Goal: Information Seeking & Learning: Learn about a topic

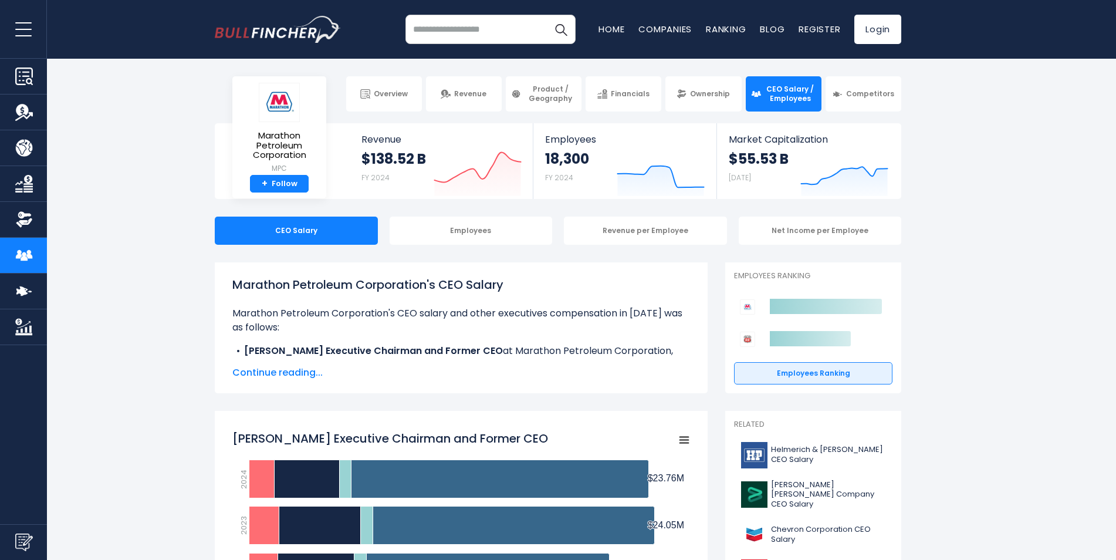
click at [288, 373] on span "Continue reading..." at bounding box center [461, 373] width 458 height 14
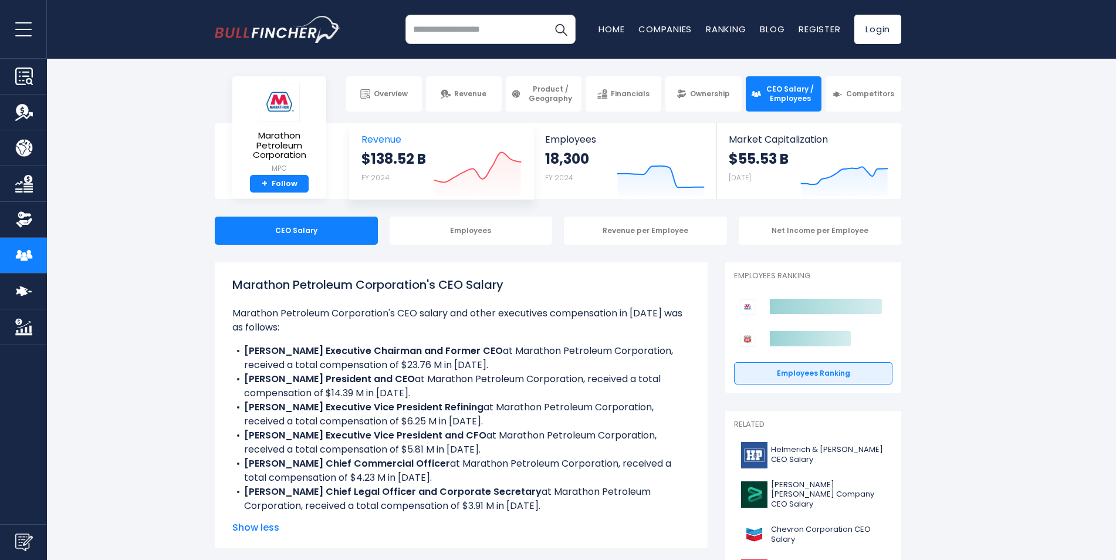
click at [460, 167] on icon at bounding box center [478, 168] width 86 height 30
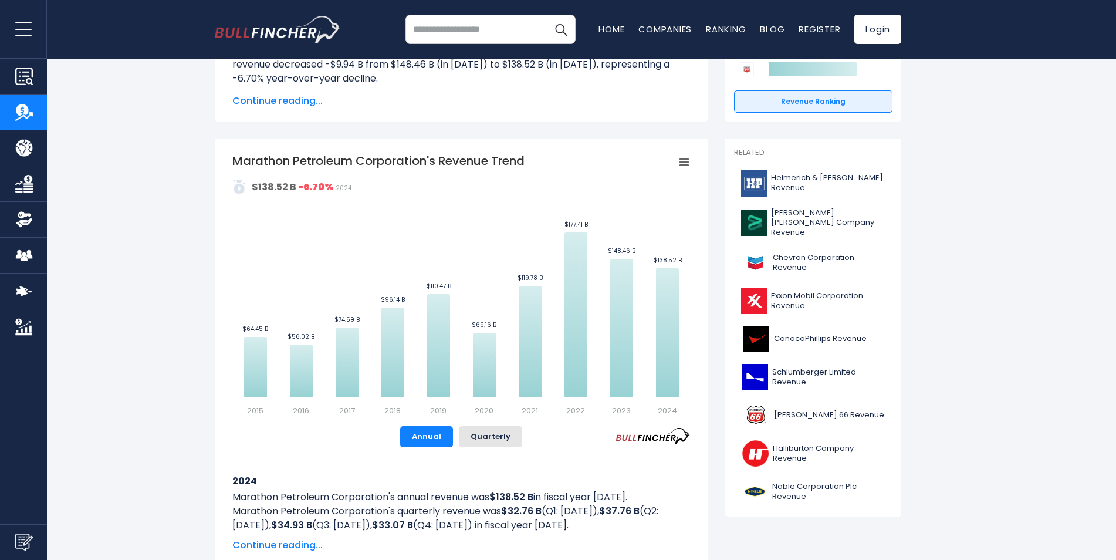
scroll to position [235, 0]
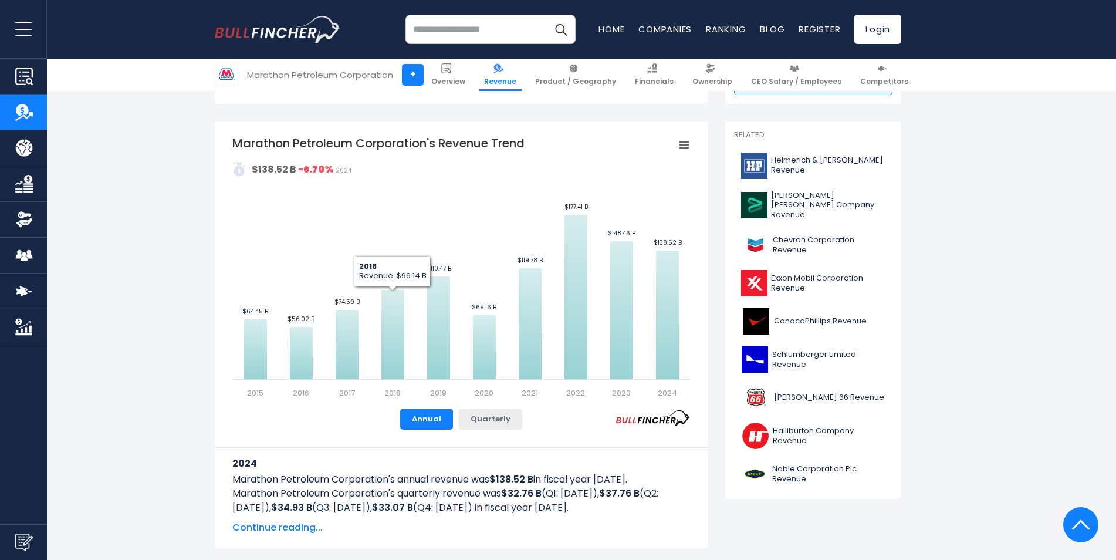
click at [503, 422] on button "Quarterly" at bounding box center [490, 418] width 63 height 21
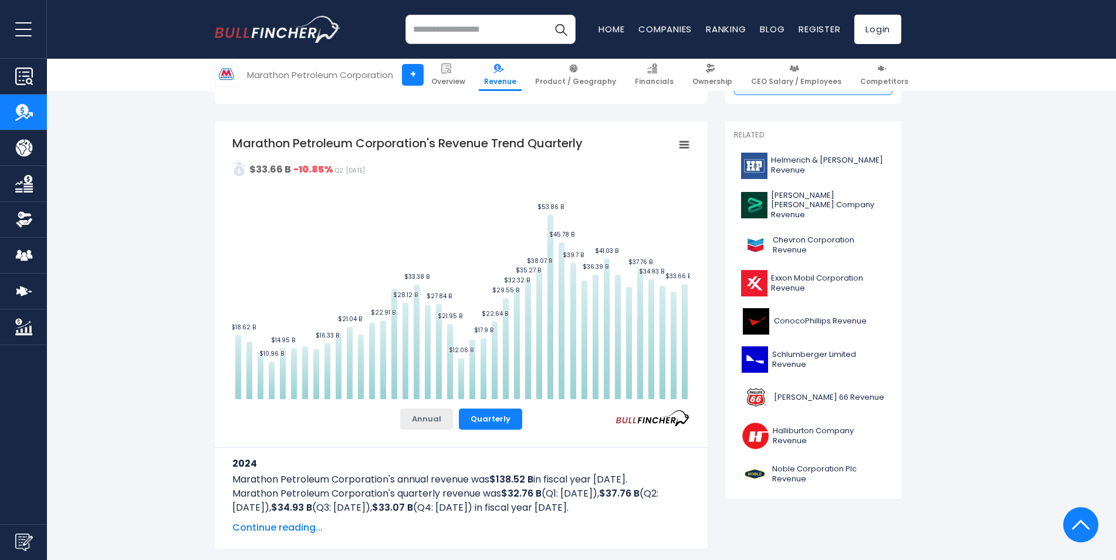
click at [449, 418] on button "Annual" at bounding box center [426, 418] width 53 height 21
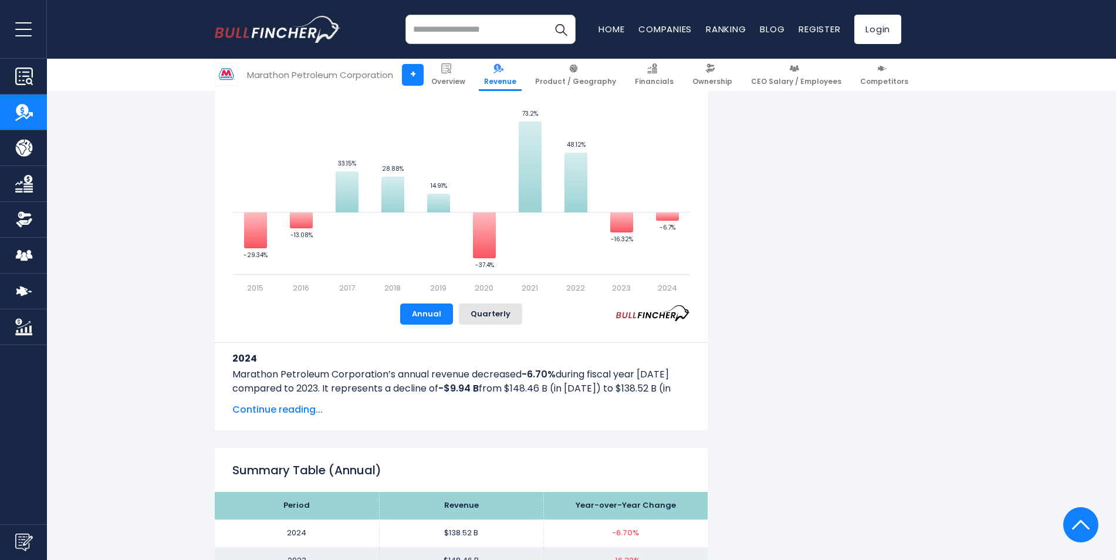
scroll to position [0, 0]
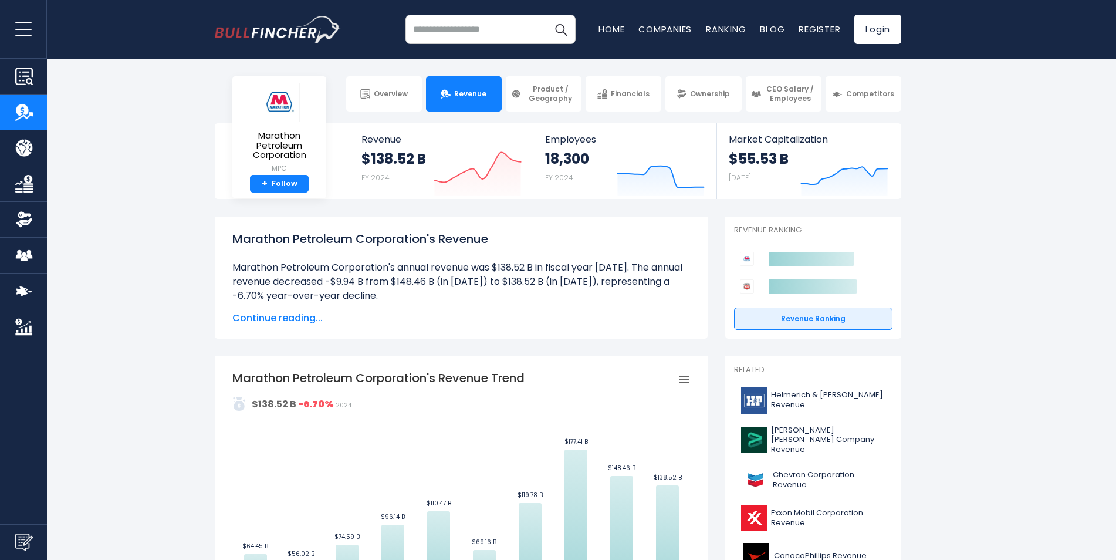
drag, startPoint x: 49, startPoint y: 146, endPoint x: 41, endPoint y: 146, distance: 7.6
click at [46, 146] on body "Overview Revenue Product / Geography" at bounding box center [558, 280] width 1116 height 560
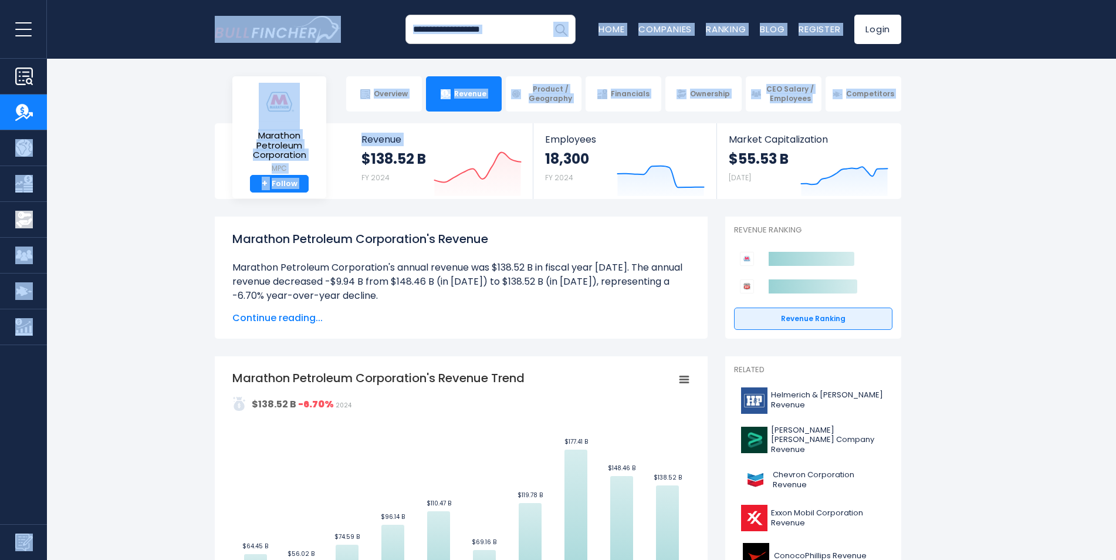
drag, startPoint x: 41, startPoint y: 146, endPoint x: 25, endPoint y: 146, distance: 15.8
click at [25, 146] on img "Company Product/Geography" at bounding box center [24, 148] width 18 height 18
click at [94, 146] on section "Marathon Petroleum Corporation MPC + Follow Revenue $138.52 B FY 2024 Created w…" at bounding box center [558, 161] width 1116 height 76
